Goal: Task Accomplishment & Management: Use online tool/utility

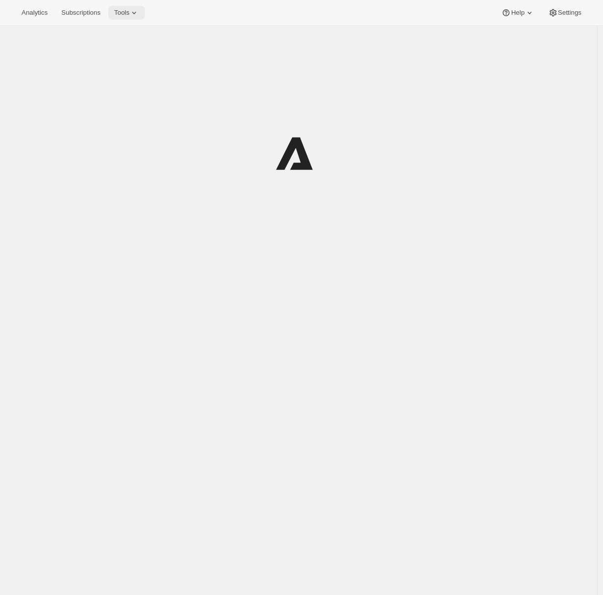
click at [136, 15] on icon at bounding box center [134, 13] width 10 height 10
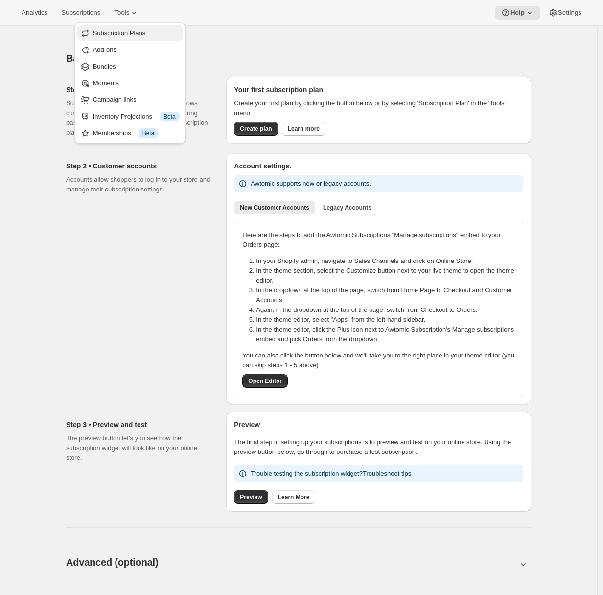
click at [139, 29] on span "Subscription Plans" at bounding box center [119, 32] width 53 height 7
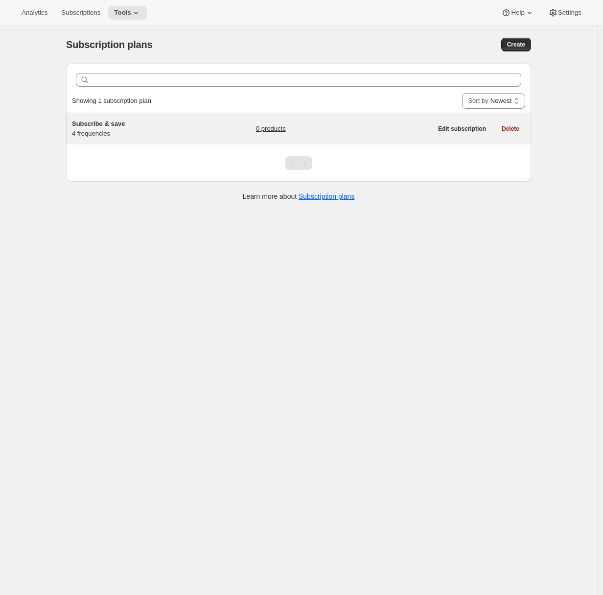
click at [145, 133] on div "Subscribe & save 4 frequencies" at bounding box center [133, 129] width 122 height 20
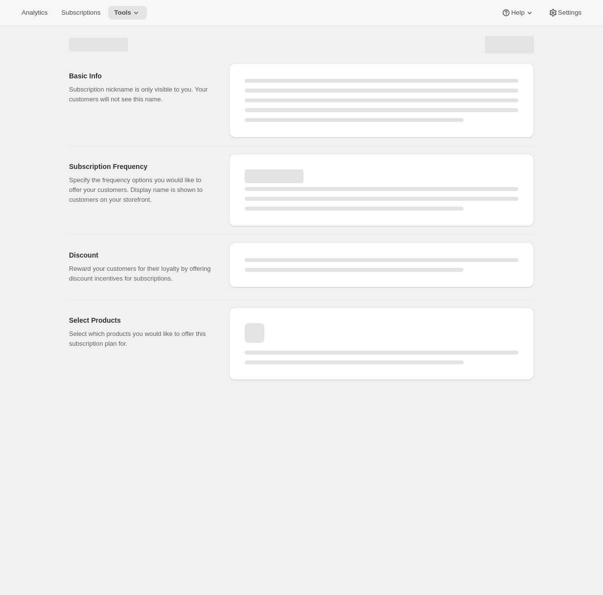
select select "WEEK"
select select "MONTH"
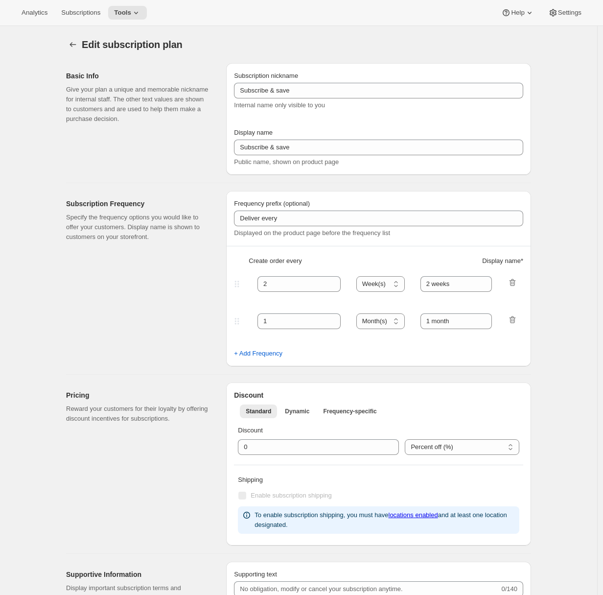
type input "Subscribe & Save 10%"
type input "4"
type input "4 weeks"
type input "6"
select select "WEEK"
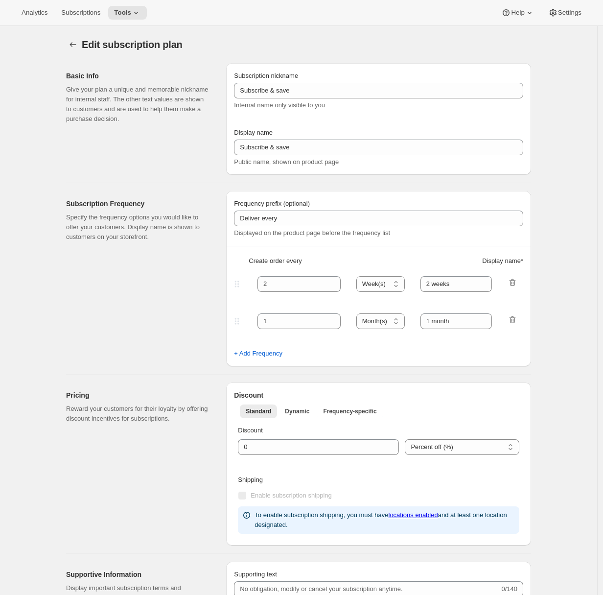
type input "6 weeks"
type input "10"
select select "WEEK"
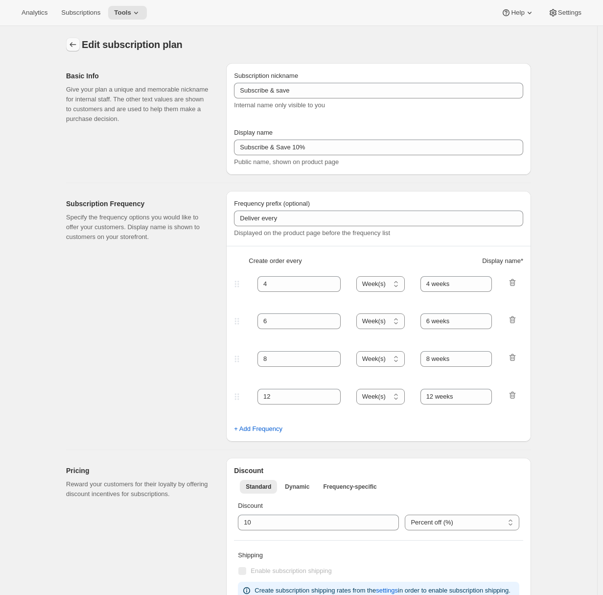
click at [78, 46] on icon "Subscription plans" at bounding box center [73, 45] width 10 height 10
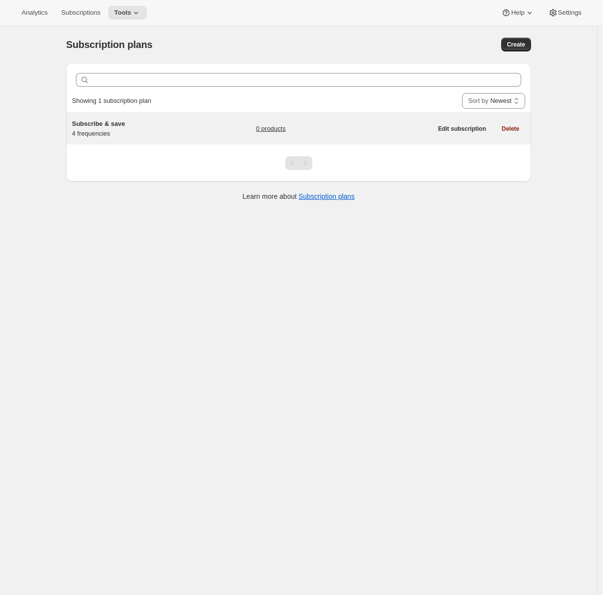
click at [116, 120] on span "Subscribe & save" at bounding box center [98, 123] width 53 height 7
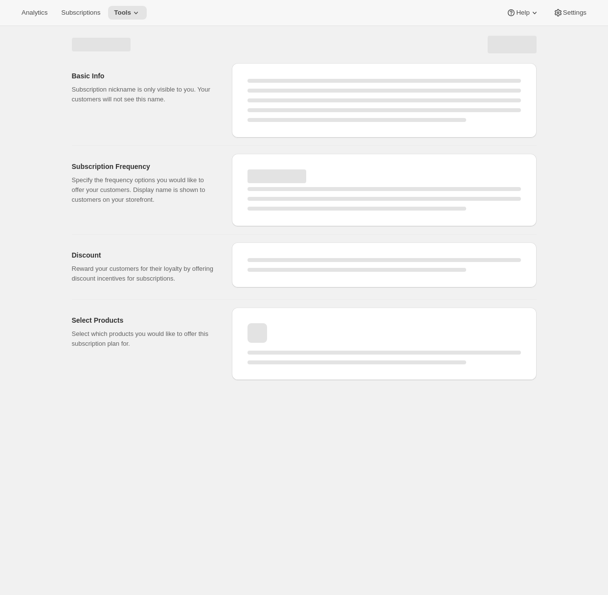
select select "WEEK"
select select "MONTH"
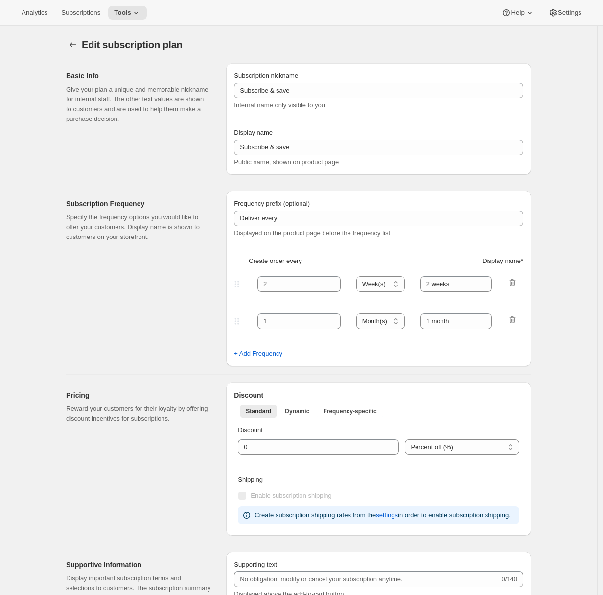
type input "Subscribe & Save 10%"
type input "4"
type input "4 weeks"
type input "6"
select select "WEEK"
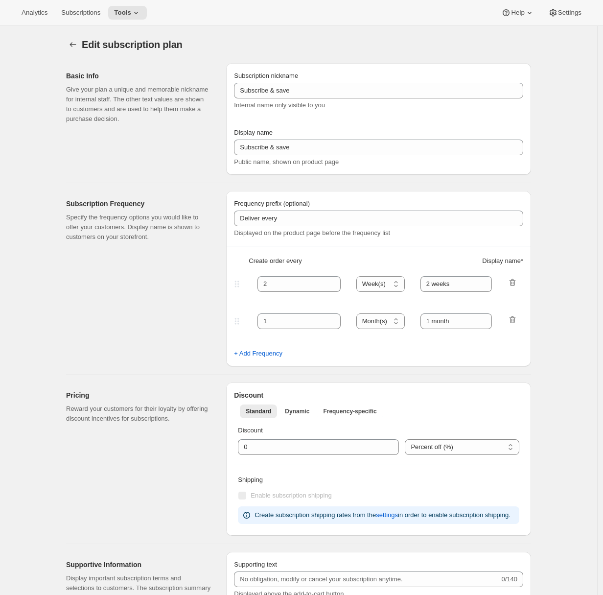
type input "6 weeks"
type input "10"
select select "WEEK"
